Goal: Find contact information: Obtain details needed to contact an individual or organization

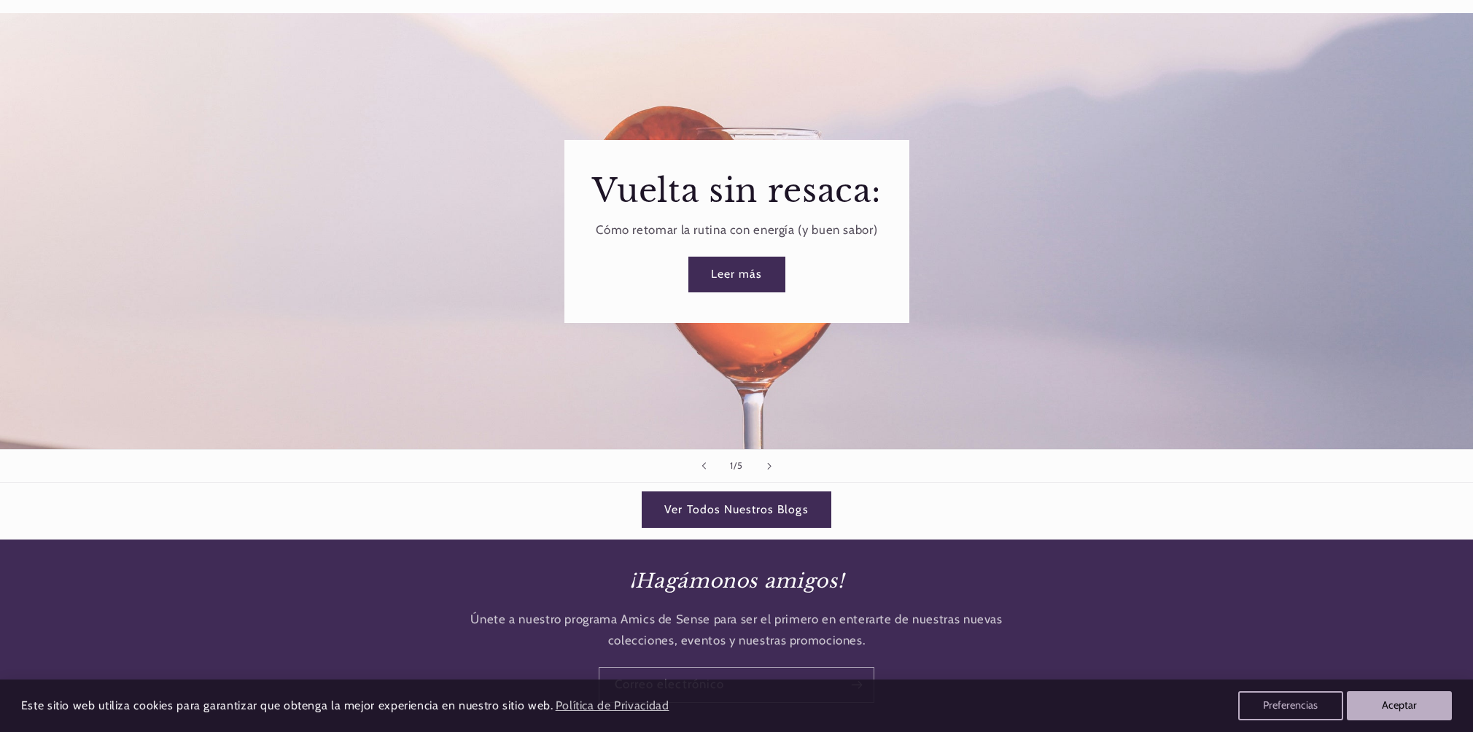
scroll to position [2055, 0]
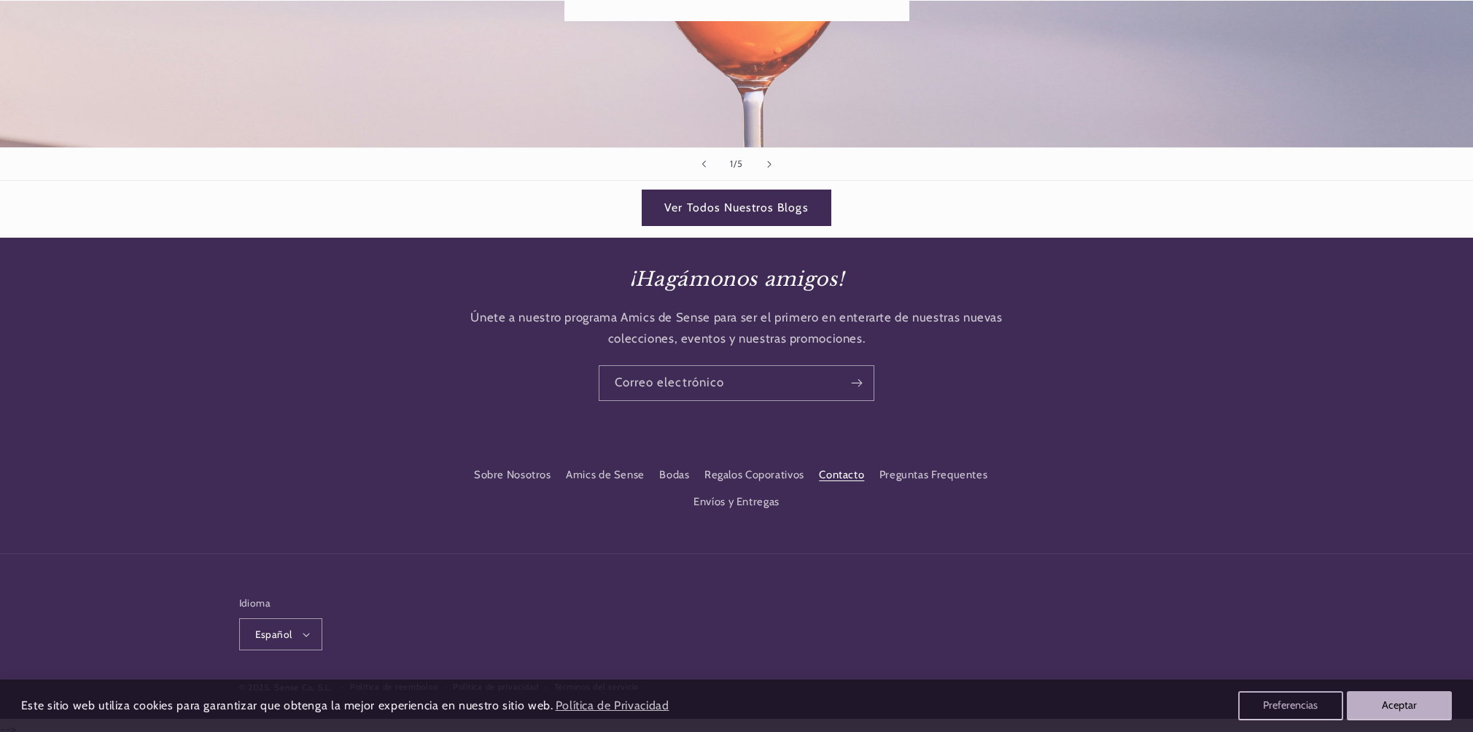
click at [835, 473] on link "Contacto" at bounding box center [841, 475] width 45 height 26
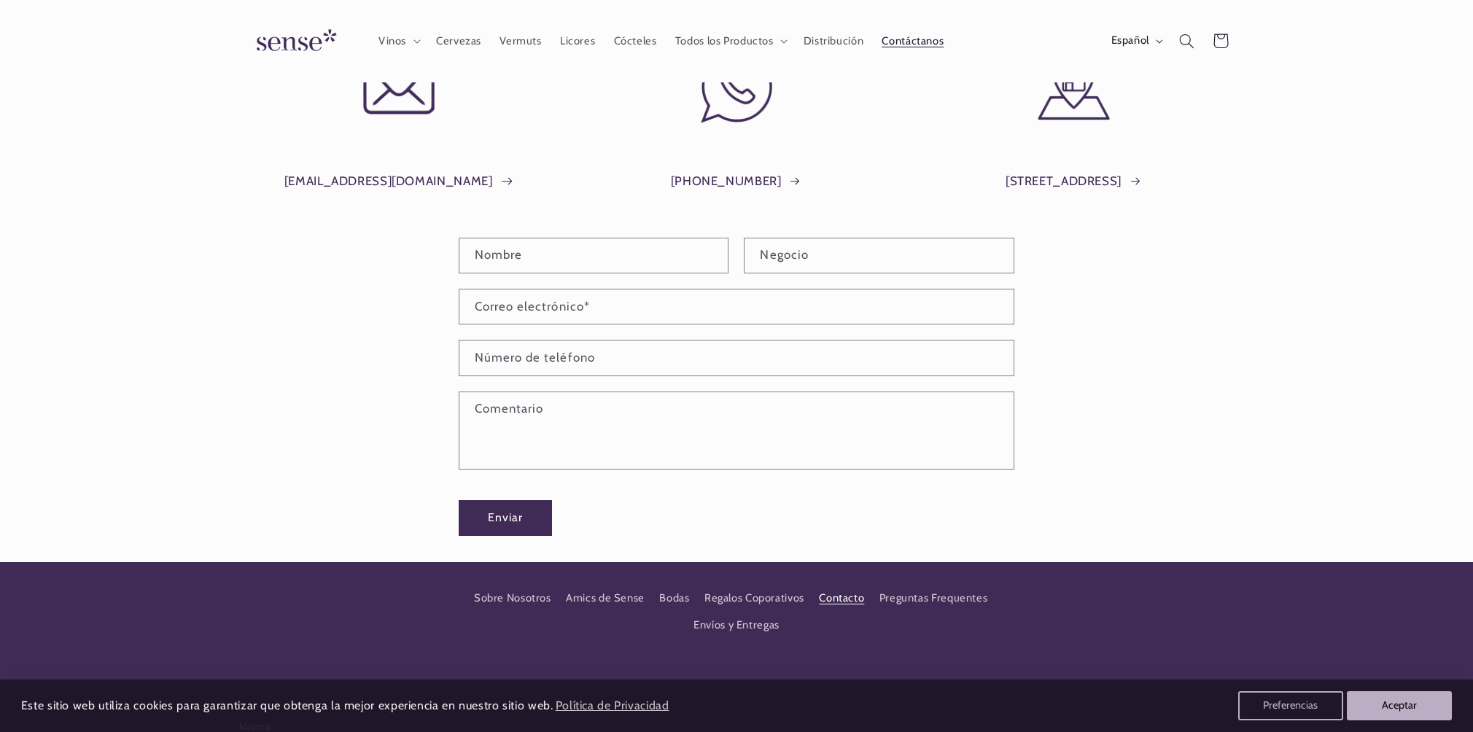
scroll to position [177, 0]
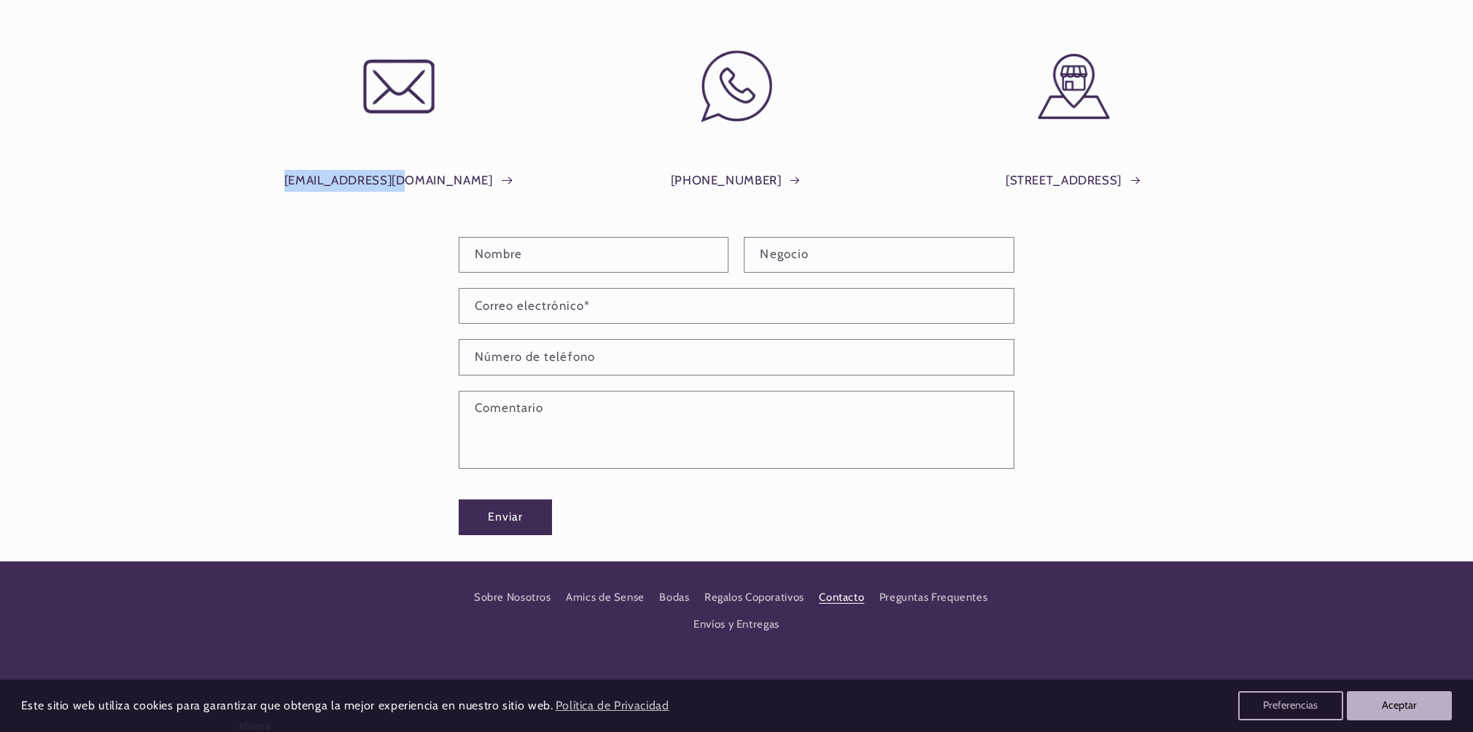
drag, startPoint x: 287, startPoint y: 168, endPoint x: 441, endPoint y: 174, distance: 154.0
click at [441, 174] on div "info@shopsense.eu" at bounding box center [399, 174] width 320 height 71
copy link "info@shopsense.eu"
